Goal: Check status: Check status

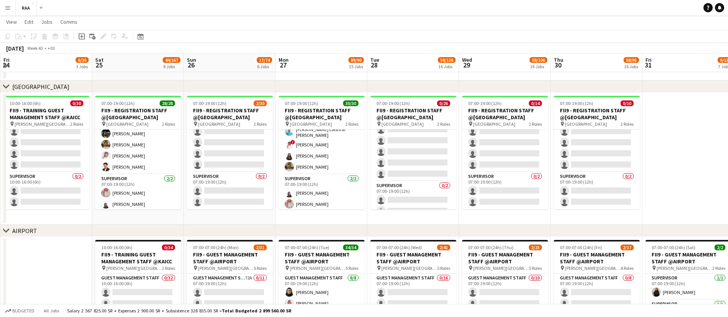
scroll to position [0, 277]
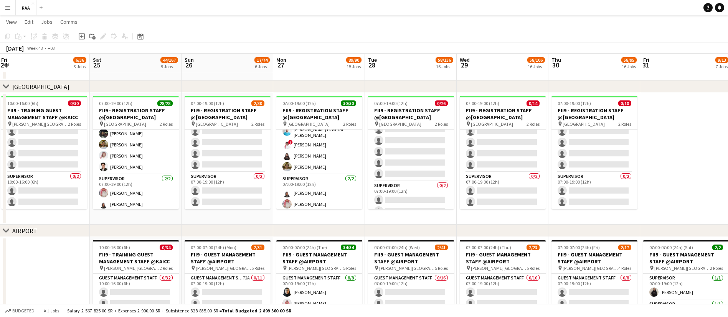
drag, startPoint x: 44, startPoint y: 217, endPoint x: 78, endPoint y: 217, distance: 34.1
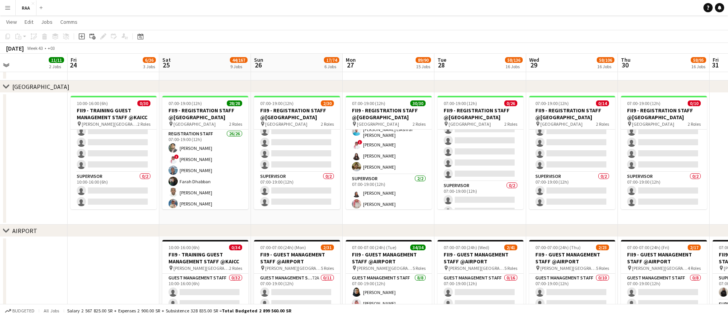
drag, startPoint x: 43, startPoint y: 209, endPoint x: 113, endPoint y: 206, distance: 69.5
